Goal: Register for event/course: Sign up to attend an event or enroll in a course

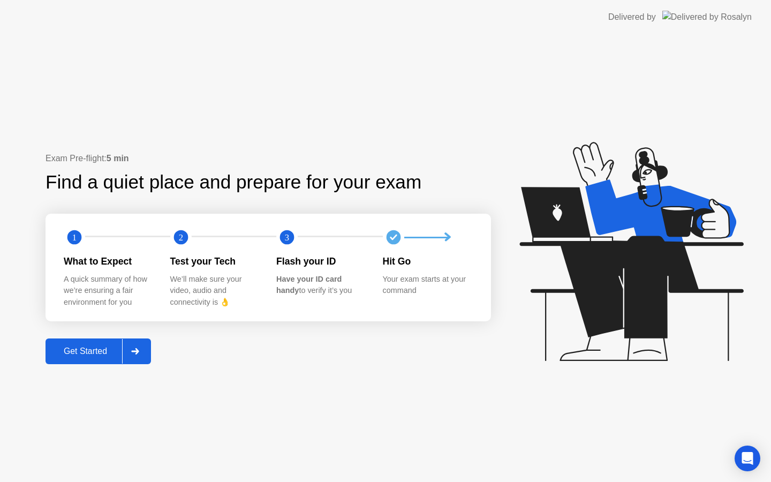
click at [145, 349] on div at bounding box center [135, 351] width 26 height 25
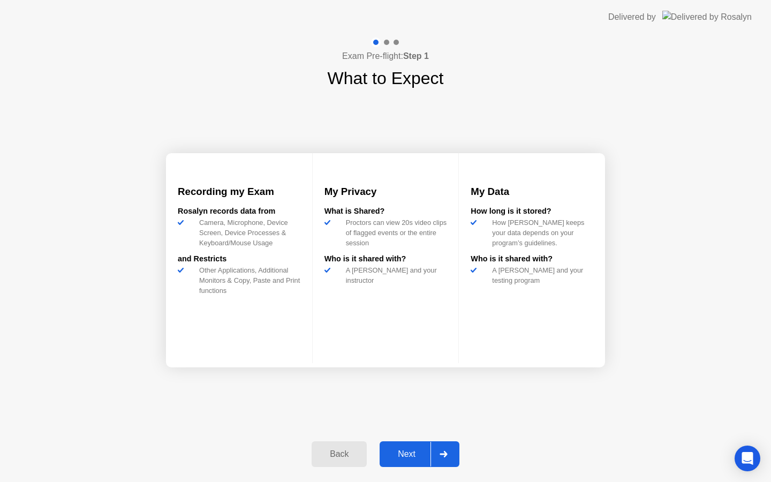
click at [435, 453] on div at bounding box center [444, 454] width 26 height 25
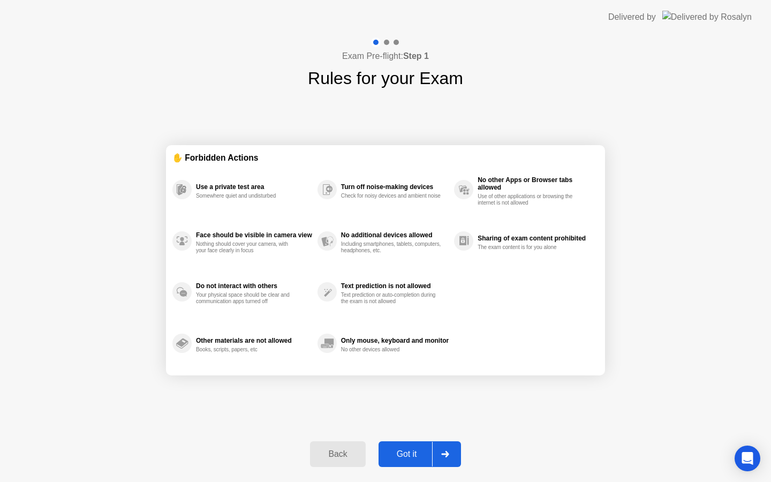
click at [441, 454] on icon at bounding box center [445, 454] width 8 height 6
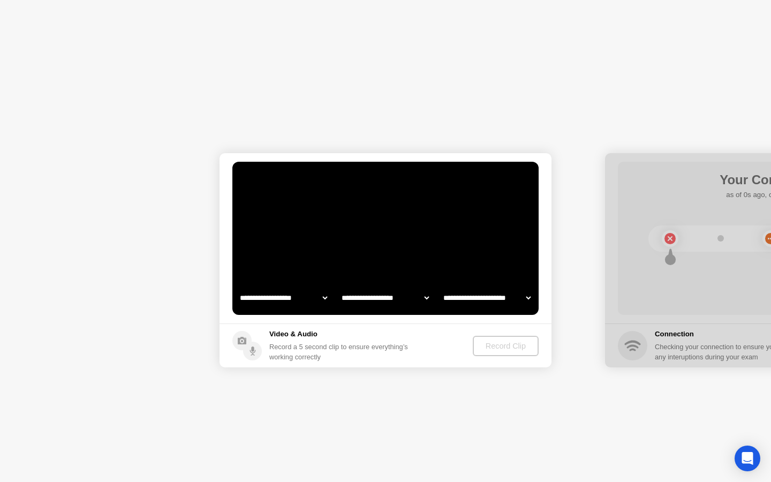
select select "**********"
select select "*******"
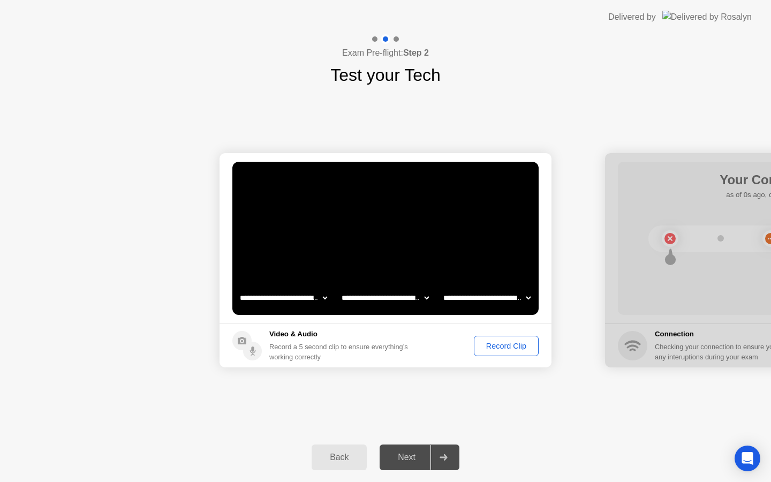
click at [518, 342] on div "Record Clip" at bounding box center [506, 346] width 57 height 9
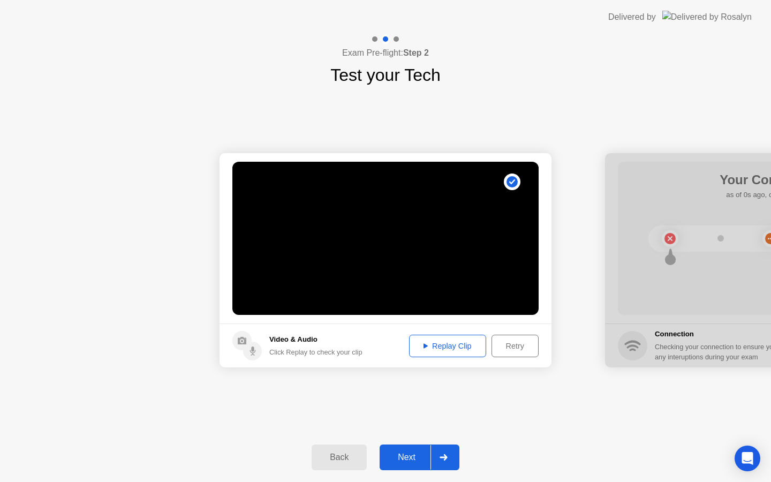
click at [436, 457] on div at bounding box center [444, 457] width 26 height 25
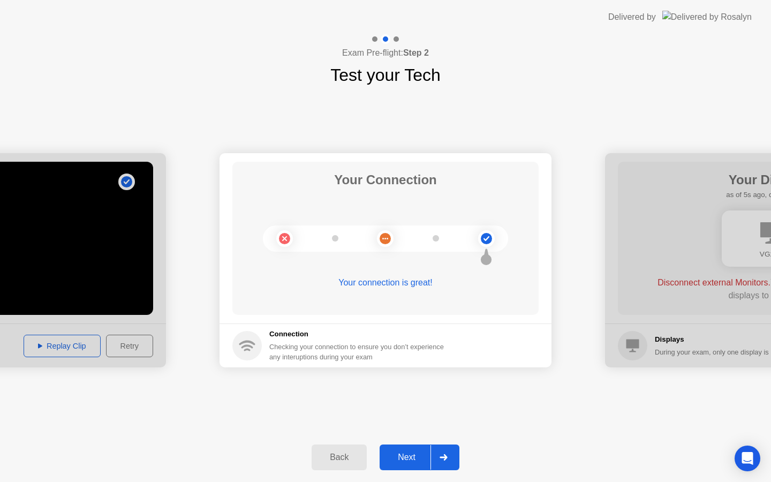
click at [442, 459] on icon at bounding box center [444, 457] width 8 height 6
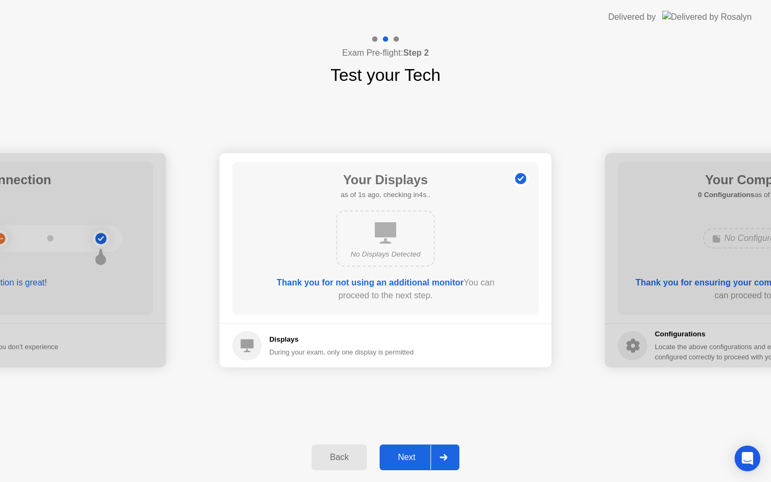
click at [447, 465] on div at bounding box center [444, 457] width 26 height 25
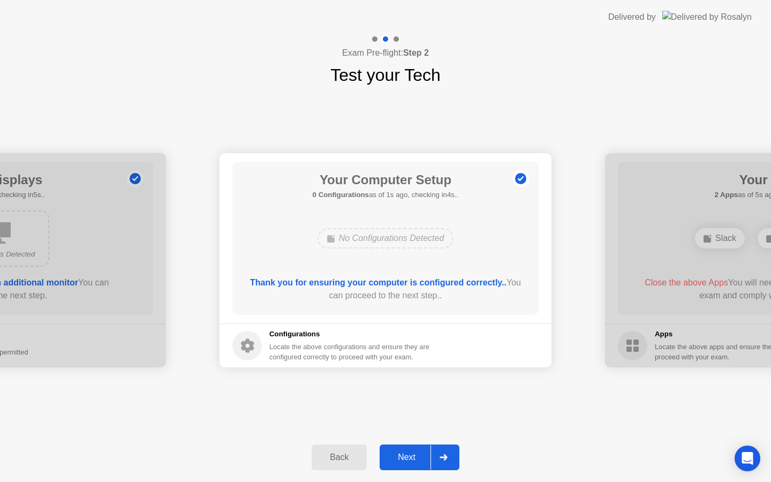
click at [446, 455] on icon at bounding box center [443, 457] width 7 height 6
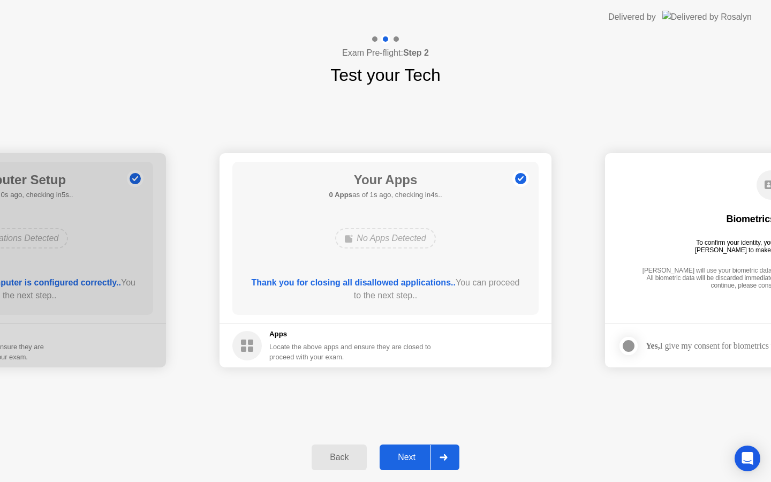
click at [443, 456] on icon at bounding box center [444, 457] width 8 height 6
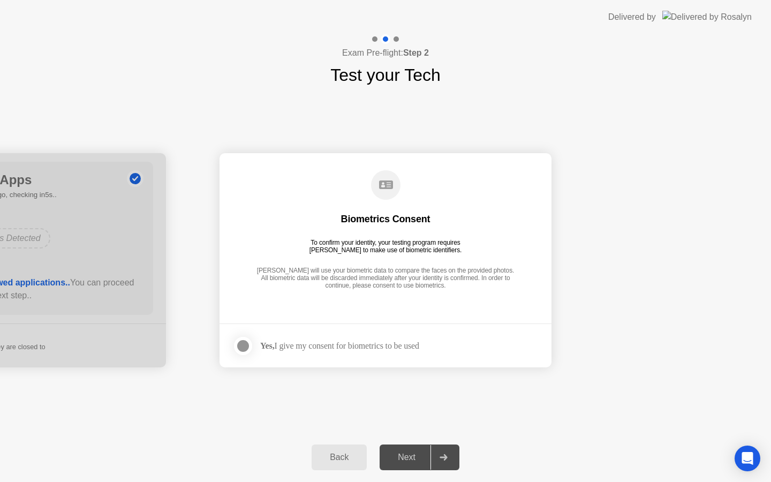
click at [419, 353] on div "Yes, I give my consent for biometrics to be used" at bounding box center [325, 345] width 187 height 21
click at [419, 345] on div "Yes, I give my consent for biometrics to be used" at bounding box center [339, 346] width 159 height 10
click at [238, 339] on div at bounding box center [243, 345] width 13 height 13
click at [436, 457] on div at bounding box center [444, 457] width 26 height 25
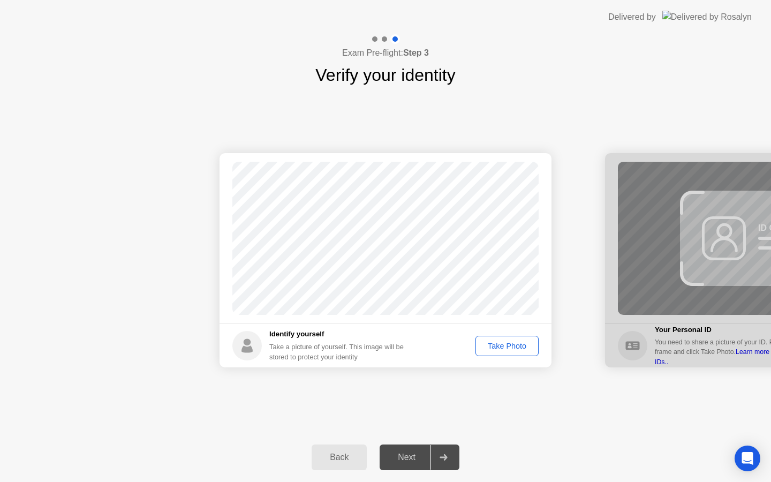
click at [508, 346] on div "Take Photo" at bounding box center [507, 346] width 56 height 9
click at [440, 457] on icon at bounding box center [444, 457] width 8 height 6
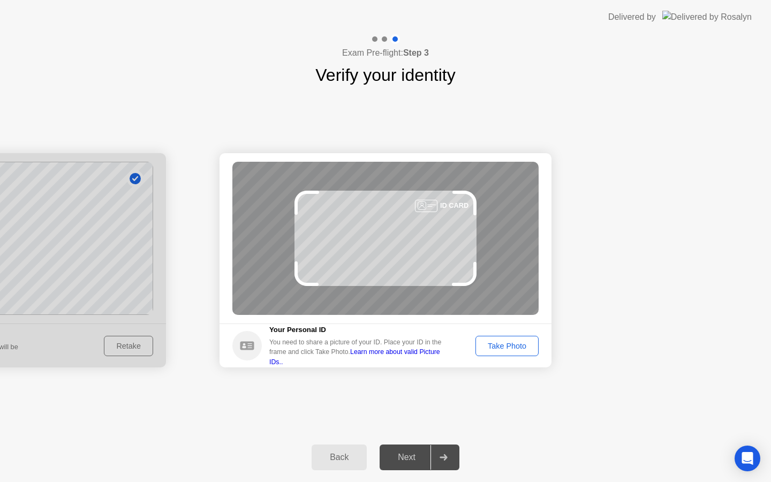
click at [494, 342] on div "Take Photo" at bounding box center [507, 346] width 56 height 9
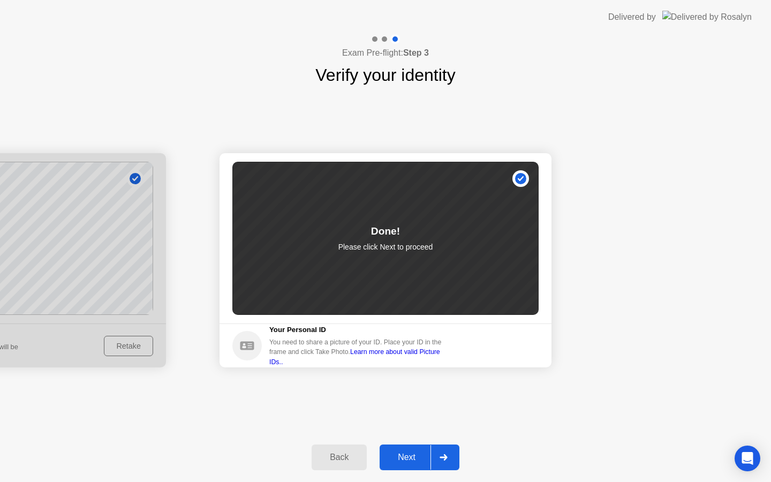
click at [421, 462] on div "Next" at bounding box center [407, 457] width 48 height 10
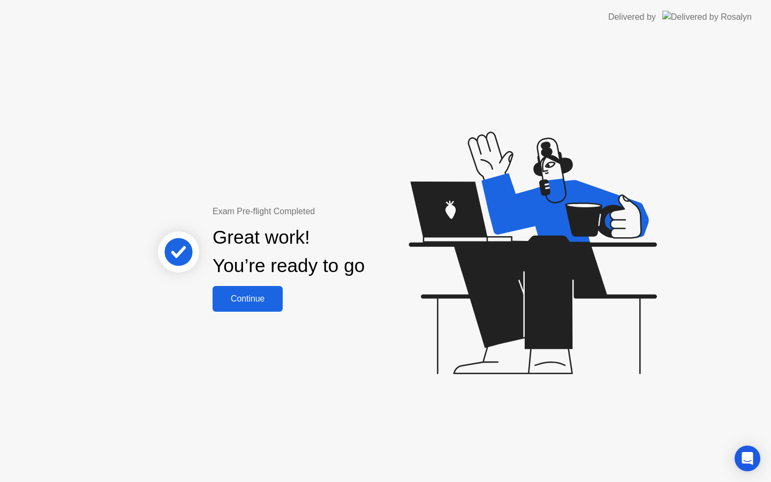
click at [230, 301] on div "Continue" at bounding box center [248, 299] width 64 height 10
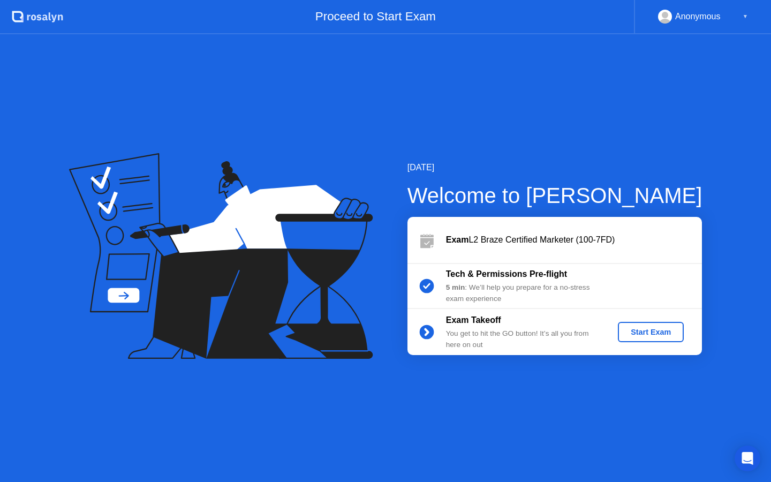
click at [658, 328] on div "Start Exam" at bounding box center [650, 332] width 57 height 9
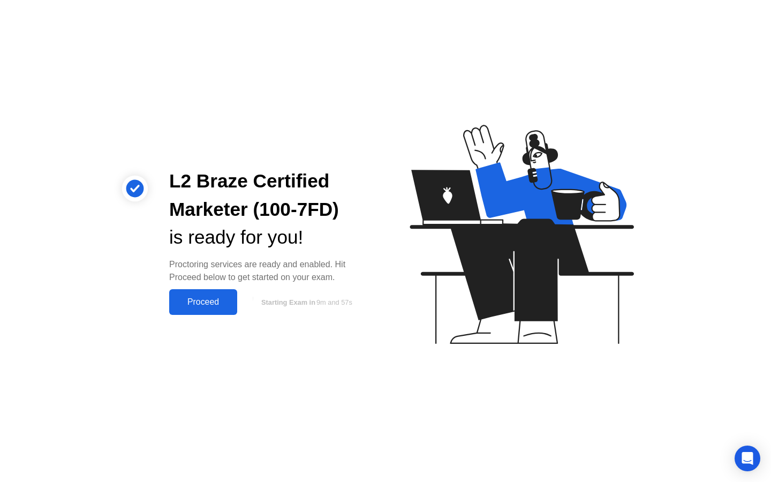
click at [202, 303] on div "Proceed" at bounding box center [203, 302] width 62 height 10
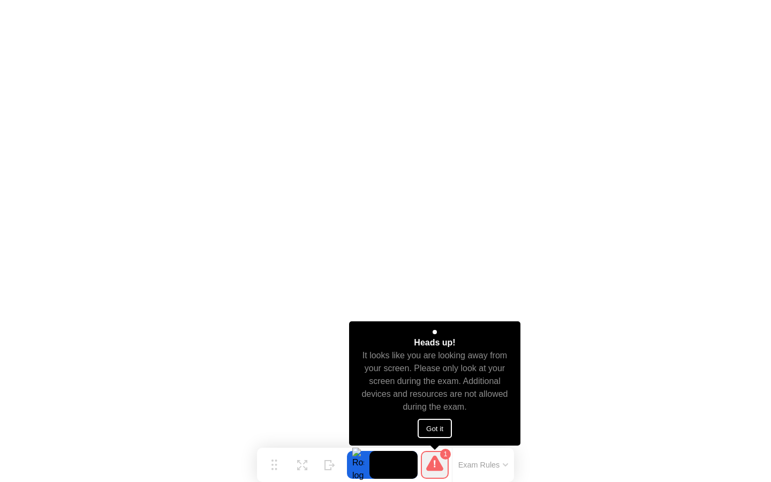
click at [434, 428] on button "Got it" at bounding box center [435, 428] width 34 height 19
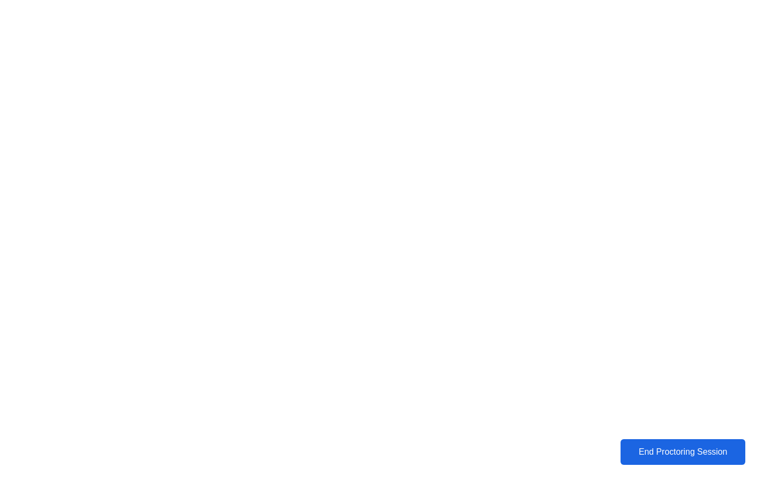
click at [647, 451] on div "End Proctoring Session" at bounding box center [682, 452] width 121 height 10
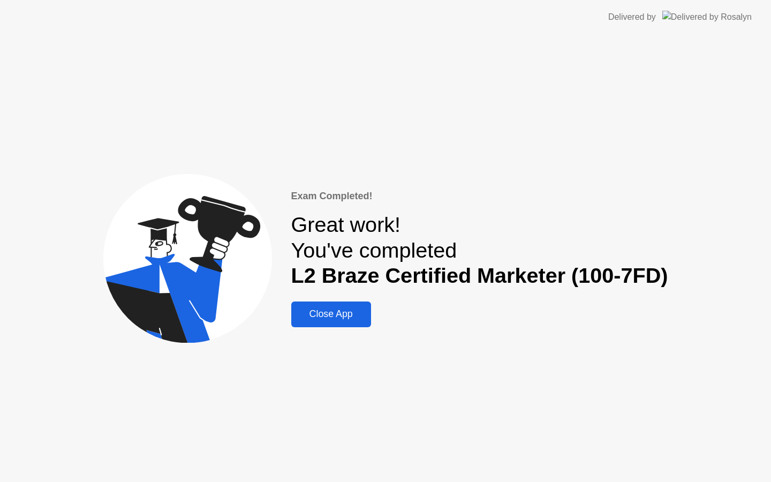
click at [342, 317] on div "Close App" at bounding box center [331, 313] width 73 height 11
